Goal: Navigation & Orientation: Find specific page/section

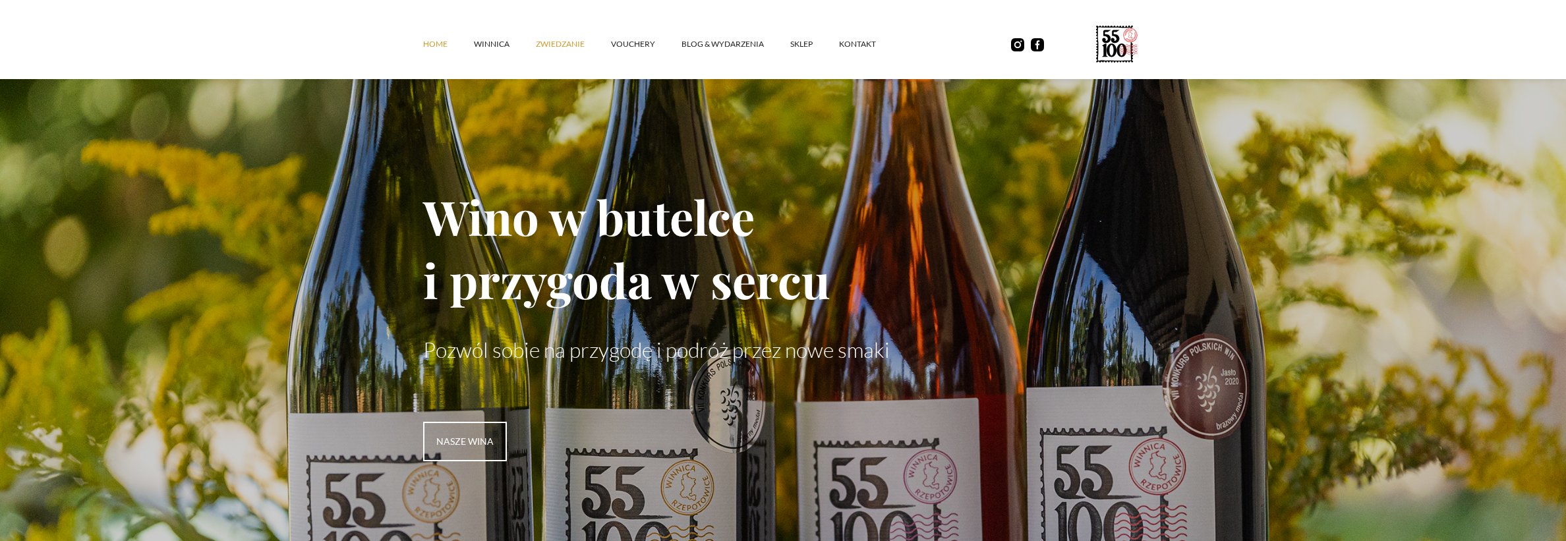
click at [568, 48] on link "ZWIEDZANIE" at bounding box center [573, 44] width 75 height 40
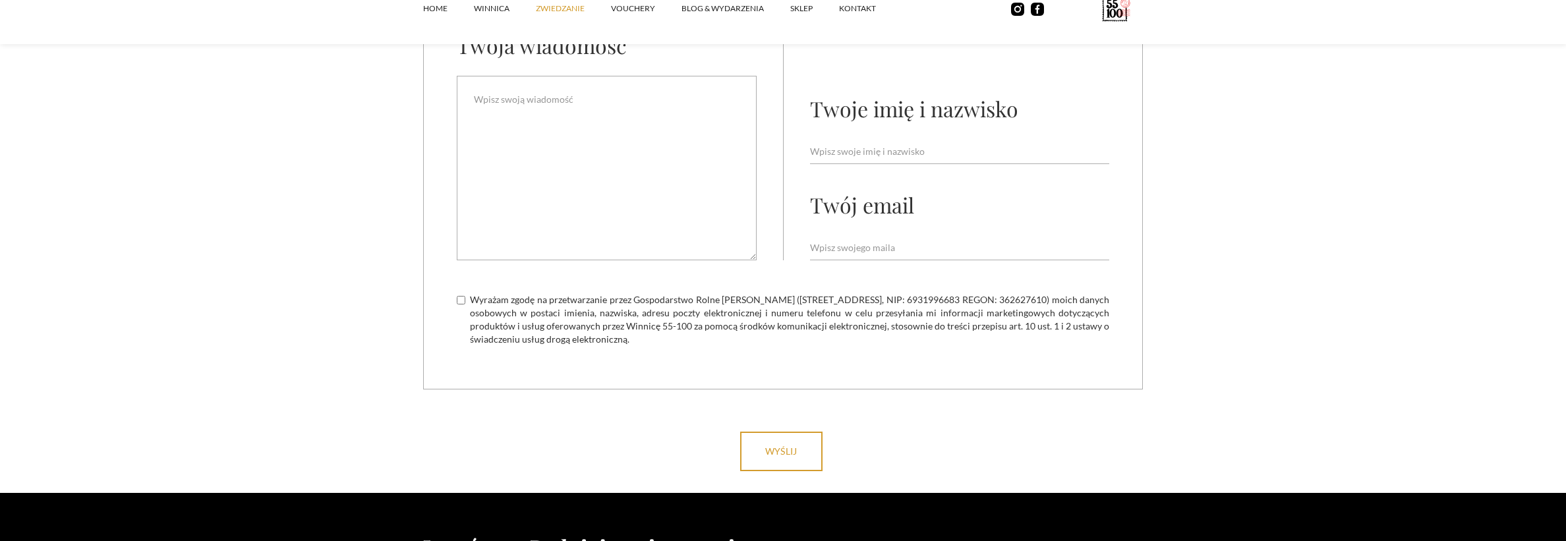
scroll to position [3894, 0]
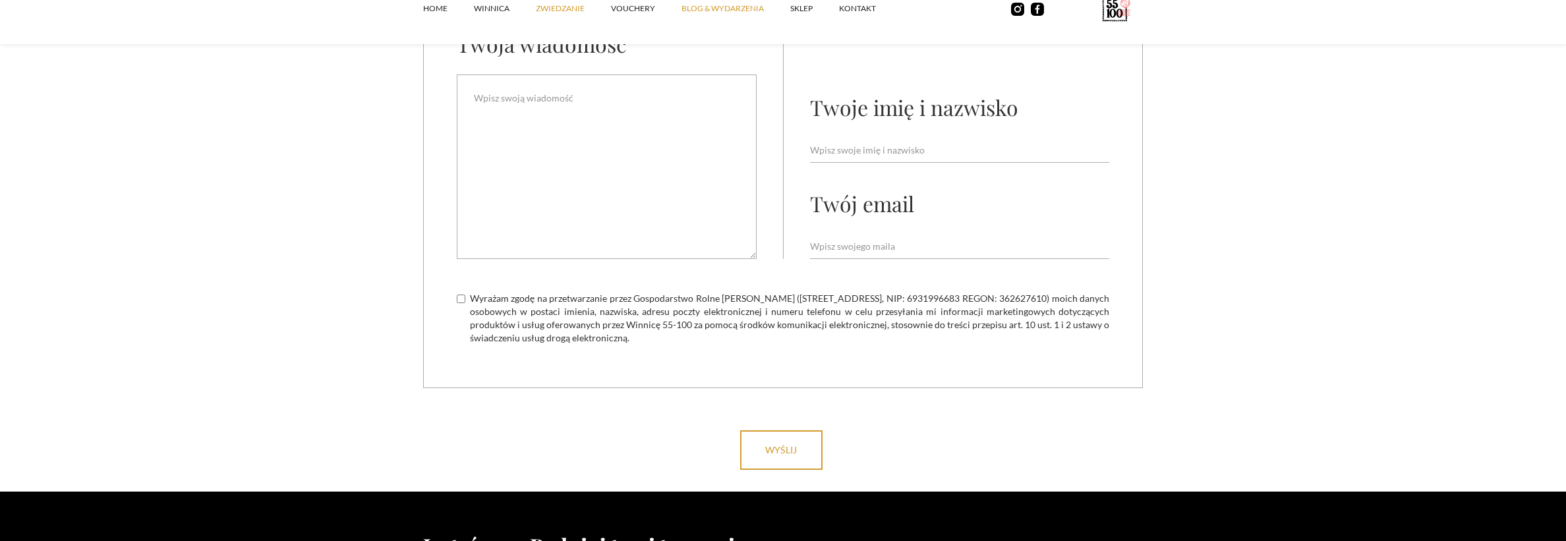
click at [733, 3] on link "Blog & Wydarzenia" at bounding box center [735, 9] width 109 height 40
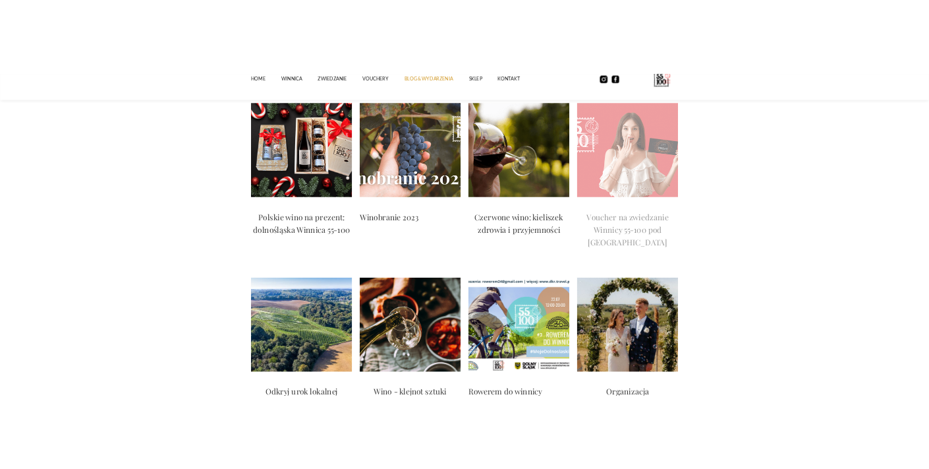
scroll to position [1778, 0]
